Goal: Task Accomplishment & Management: Use online tool/utility

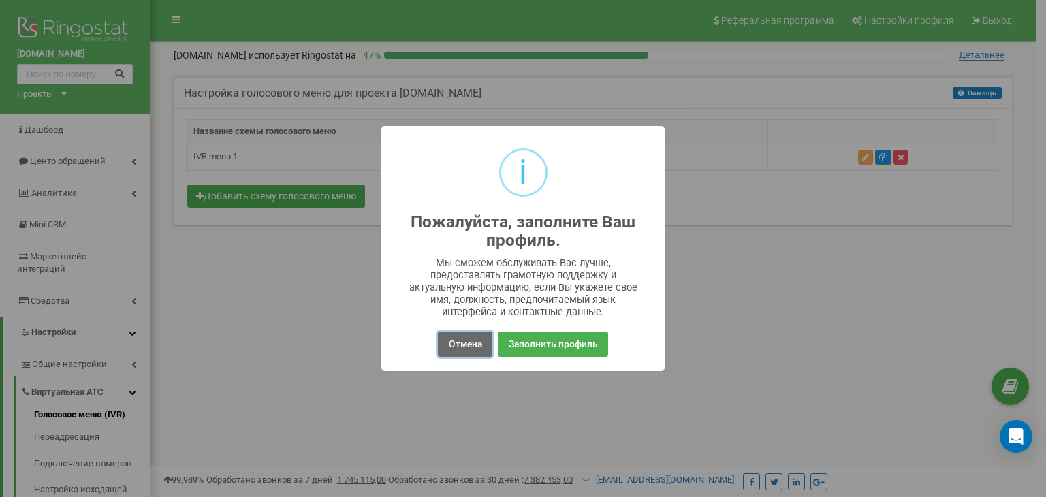
click at [463, 338] on button "Отмена" at bounding box center [465, 344] width 54 height 25
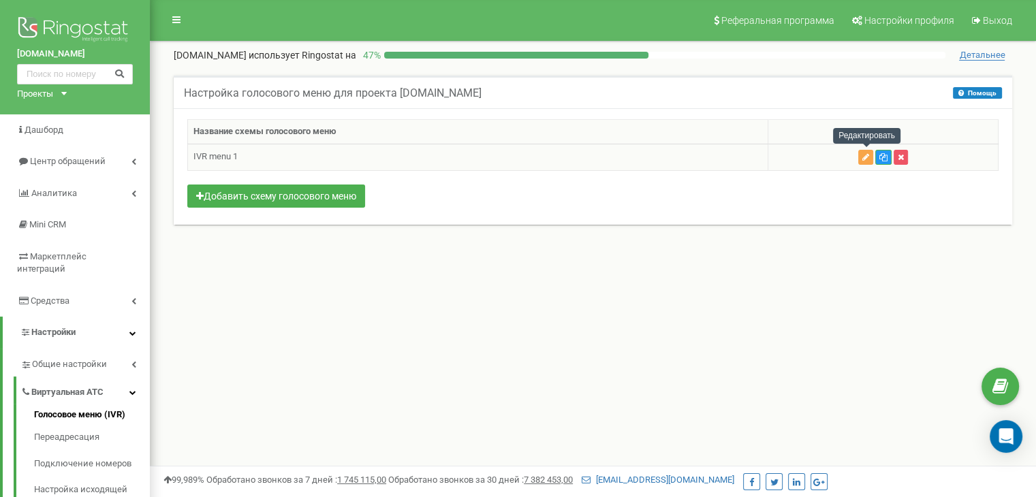
click at [863, 155] on icon "button" at bounding box center [865, 157] width 7 height 8
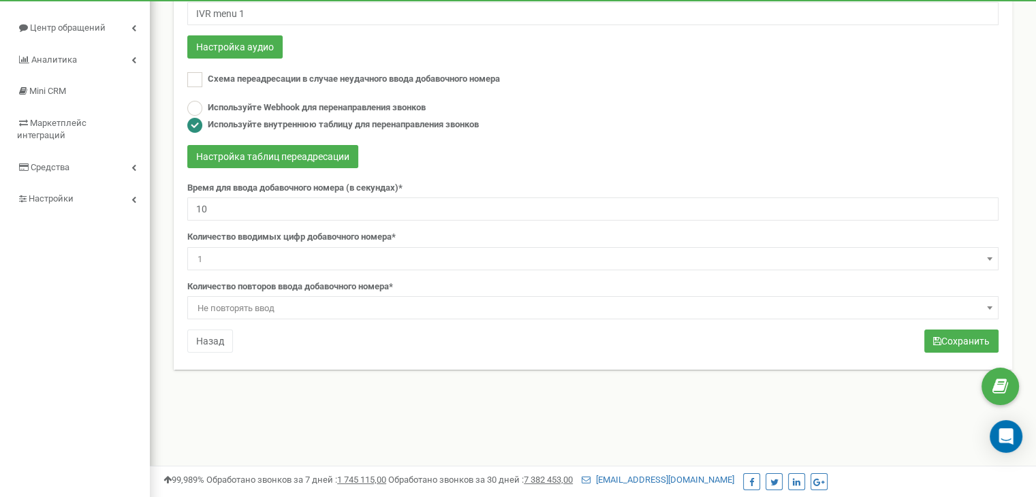
scroll to position [136, 0]
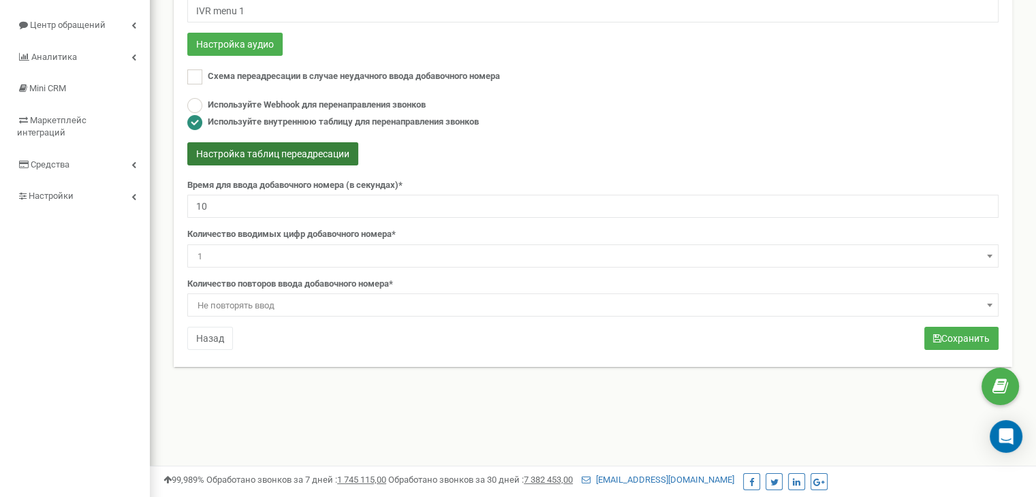
click at [272, 153] on button "Настройка таблиц переадресации" at bounding box center [272, 153] width 171 height 23
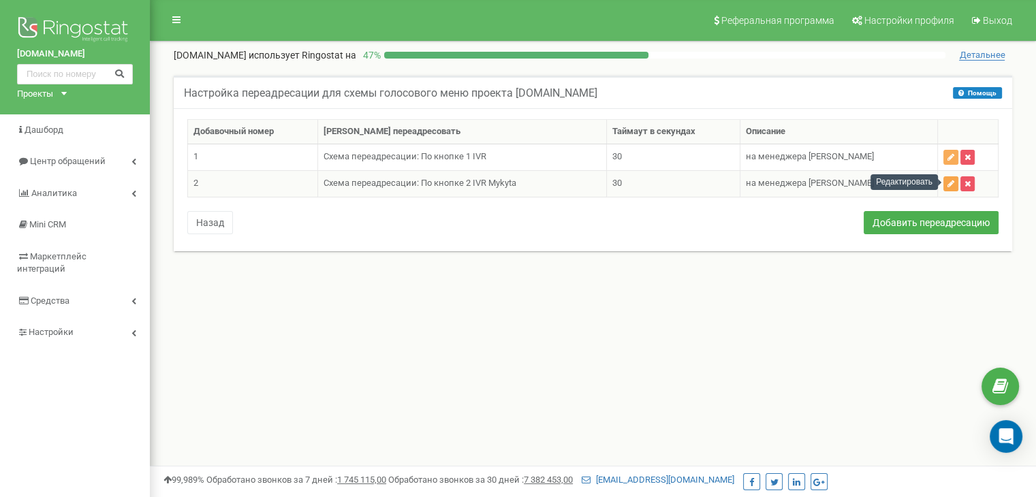
click at [953, 180] on icon "button" at bounding box center [950, 184] width 7 height 8
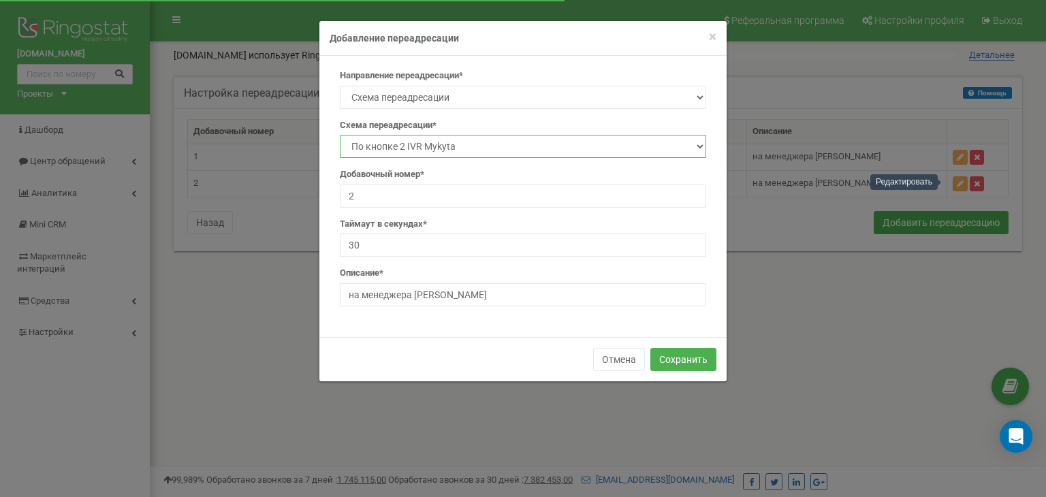
click at [572, 145] on select "Main По кнопке 1 IVR По кнопке 2 IVR По кнопке 2 IVR Mykyta" at bounding box center [523, 146] width 366 height 23
select select "262052"
click at [340, 135] on select "Main По кнопке 1 IVR По кнопке 2 IVR По кнопке 2 IVR Mykyta" at bounding box center [523, 146] width 366 height 23
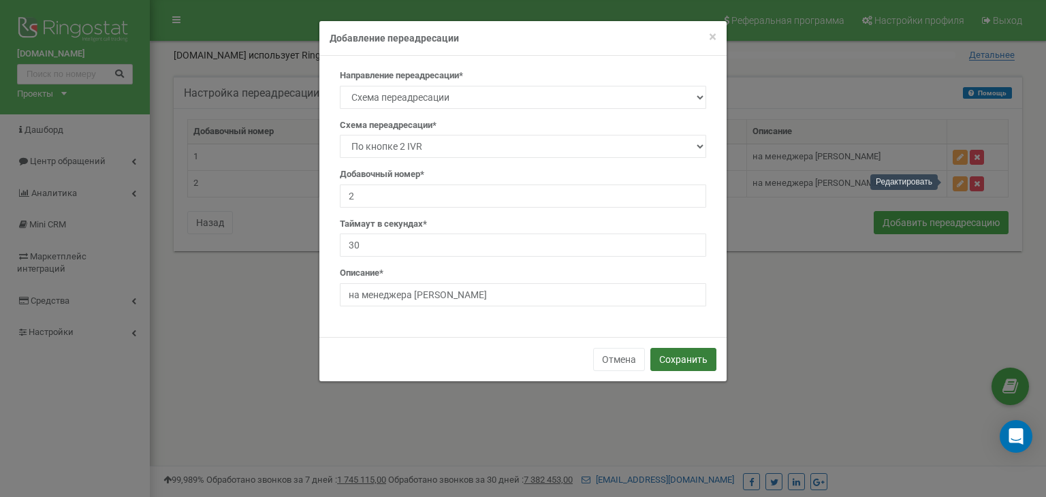
click at [685, 355] on button "Сохранить" at bounding box center [683, 359] width 66 height 23
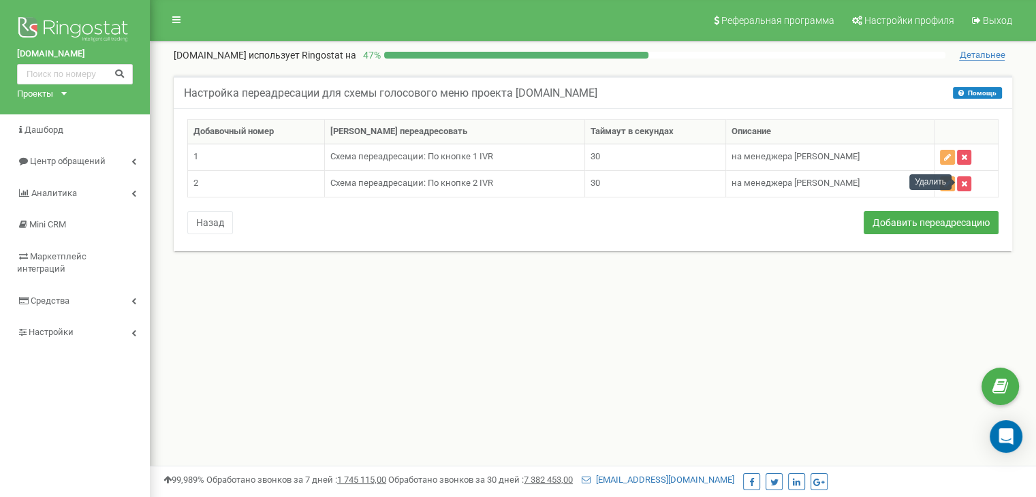
click at [946, 182] on div "Удалить" at bounding box center [930, 182] width 42 height 16
click at [946, 181] on icon "button" at bounding box center [947, 184] width 7 height 8
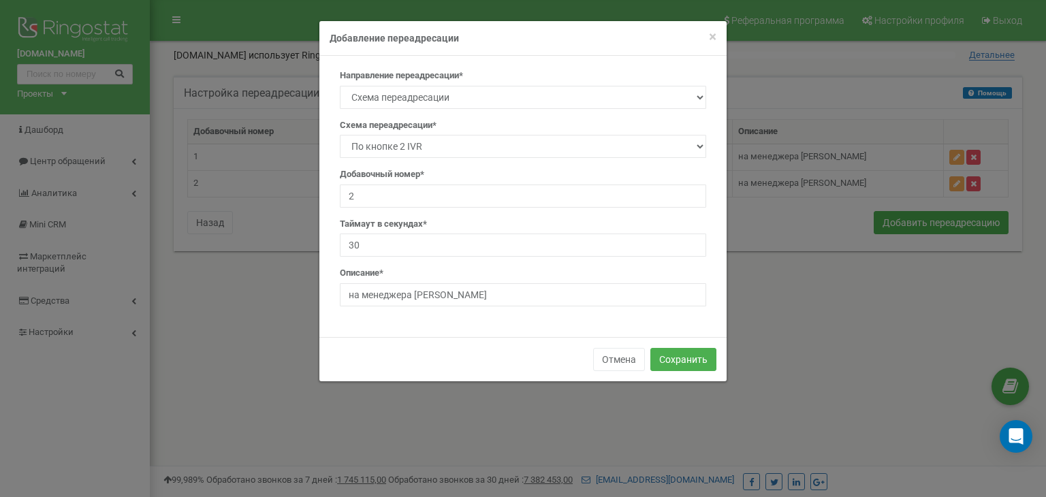
click at [788, 342] on form "× Close Добавление переадресации Направление переадресации* SIP Номер телефона …" at bounding box center [523, 201] width 1046 height 362
click at [709, 362] on button "Сохранить" at bounding box center [683, 359] width 66 height 23
